Goal: Information Seeking & Learning: Learn about a topic

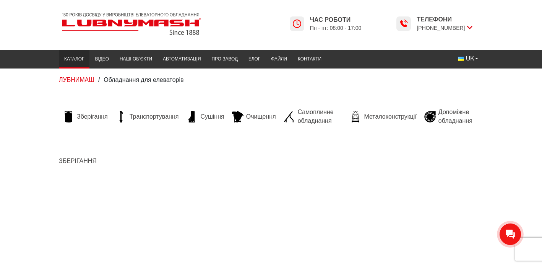
click at [91, 118] on span "Зберігання" at bounding box center [92, 116] width 31 height 8
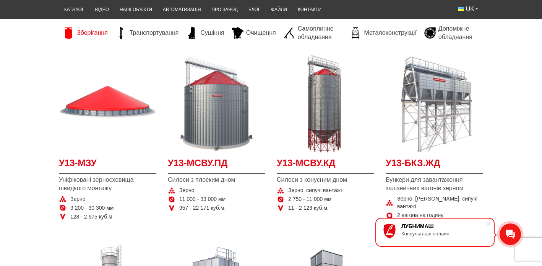
scroll to position [134, 0]
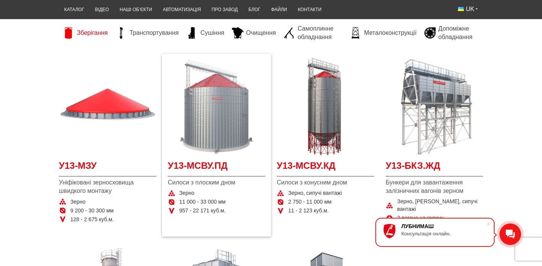
click at [226, 122] on img at bounding box center [217, 107] width 98 height 98
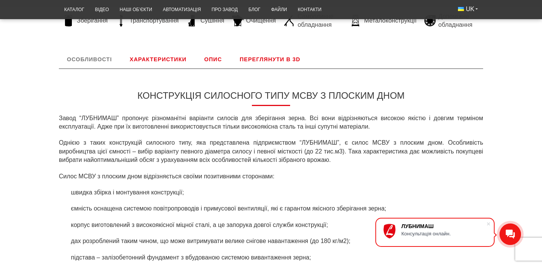
scroll to position [246, 0]
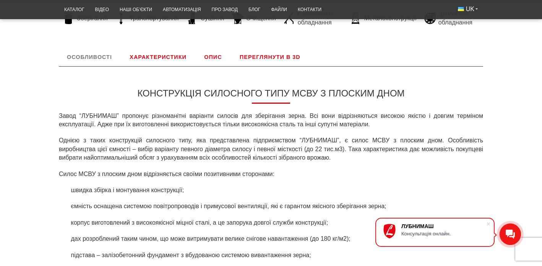
click at [164, 56] on link "Характеристики" at bounding box center [158, 57] width 73 height 18
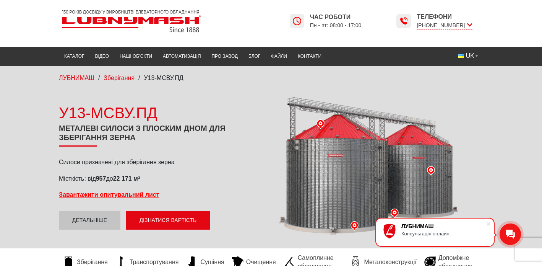
scroll to position [2, 0]
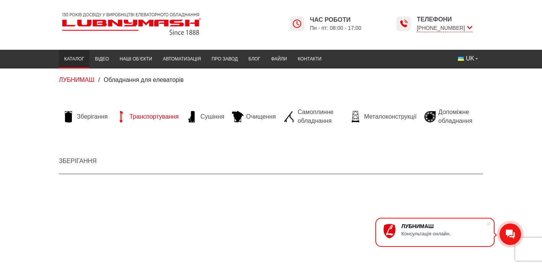
click at [160, 118] on span "Транспортування" at bounding box center [154, 116] width 49 height 8
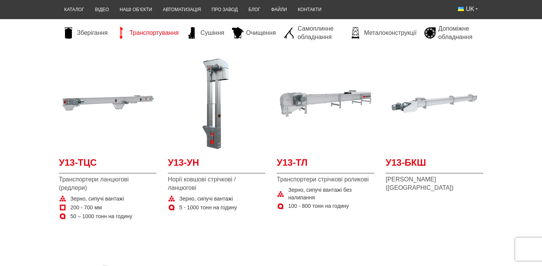
scroll to position [140, 0]
